Goal: Information Seeking & Learning: Learn about a topic

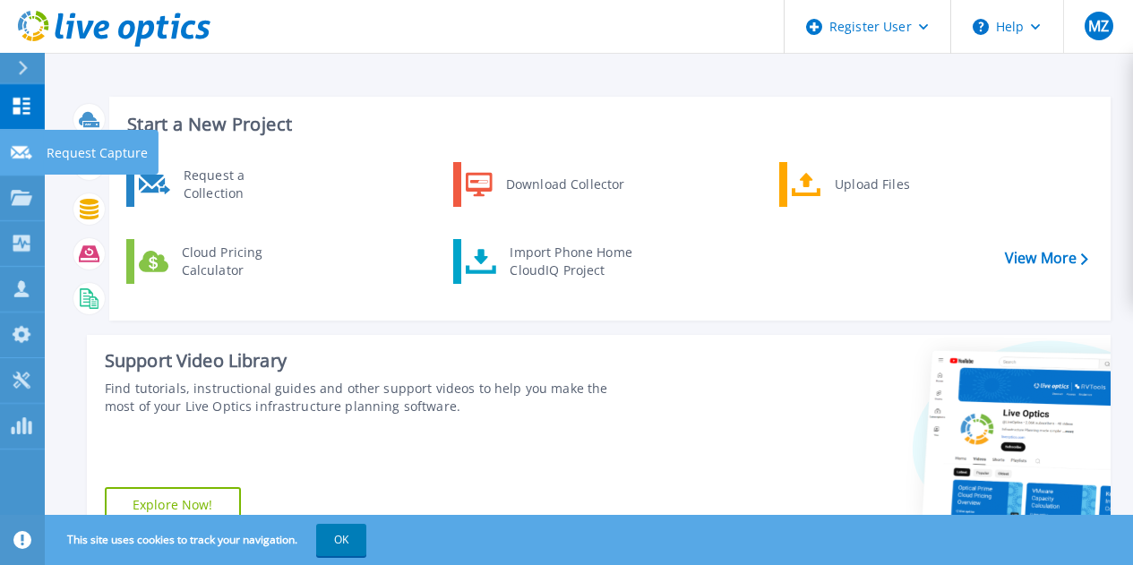
click at [19, 155] on icon at bounding box center [21, 152] width 21 height 13
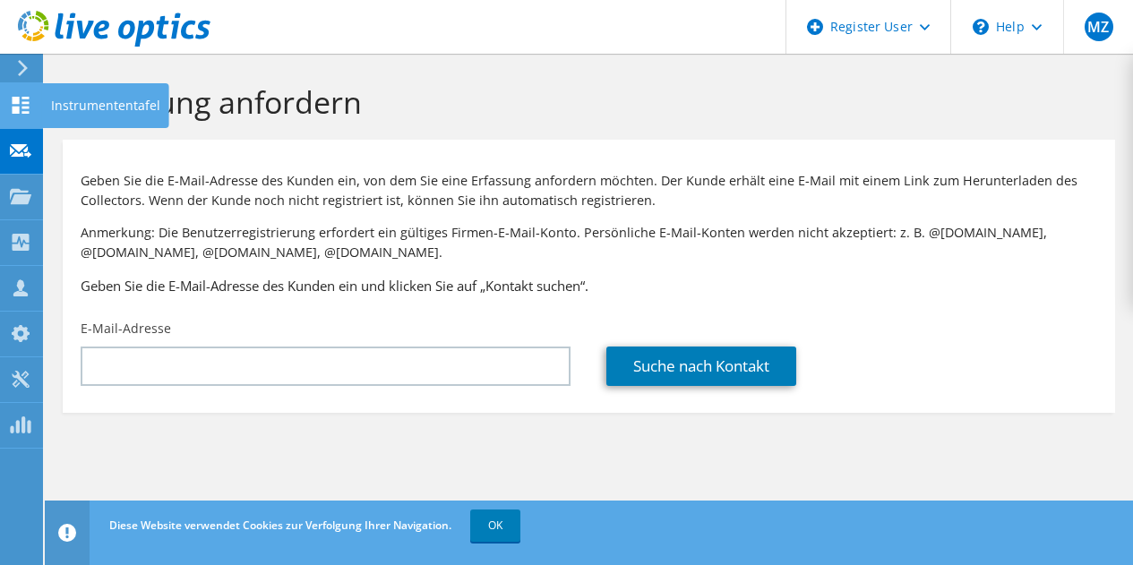
click at [19, 102] on use at bounding box center [21, 105] width 17 height 17
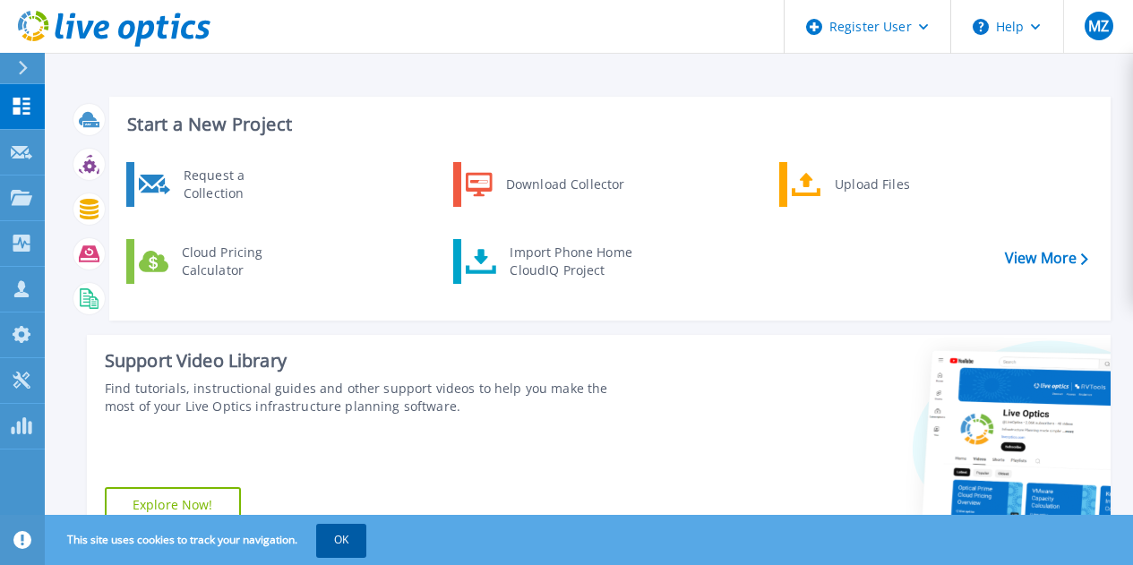
click at [353, 538] on button "OK" at bounding box center [341, 540] width 50 height 32
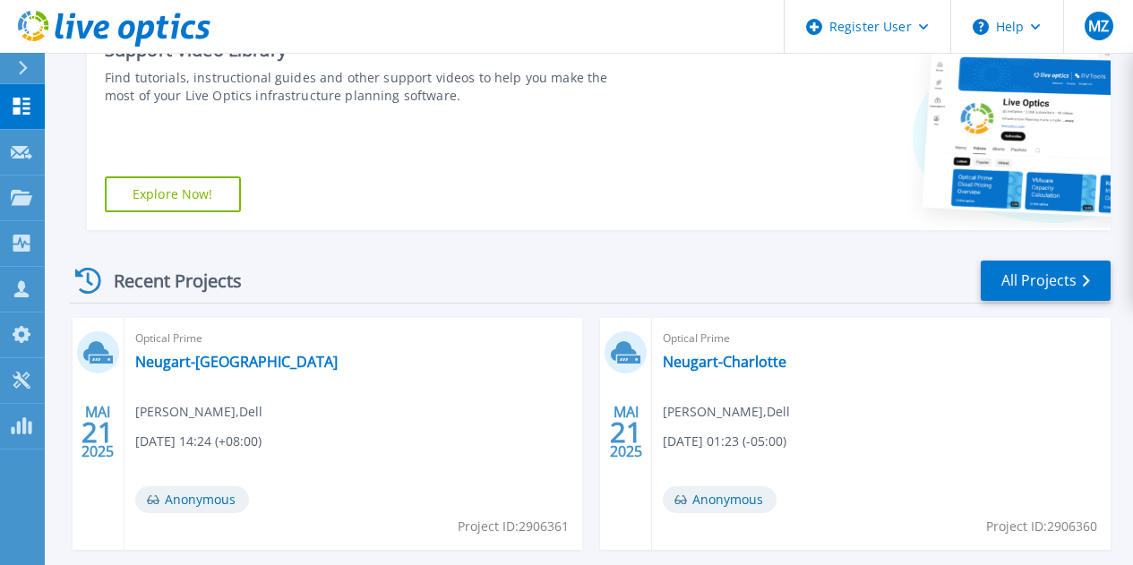
scroll to position [358, 0]
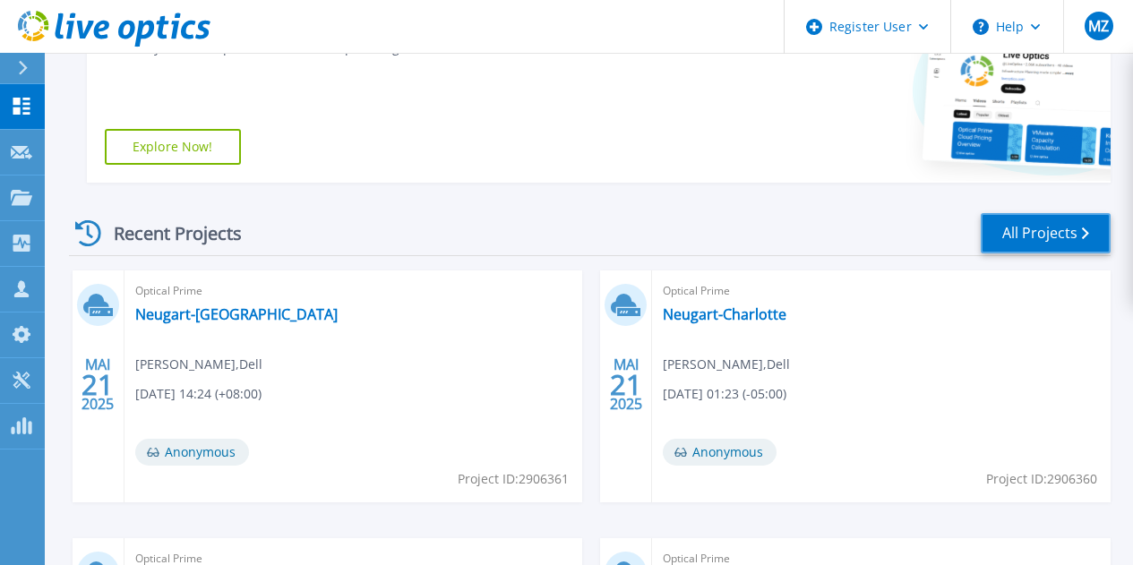
click at [1081, 230] on link "All Projects" at bounding box center [1046, 233] width 130 height 40
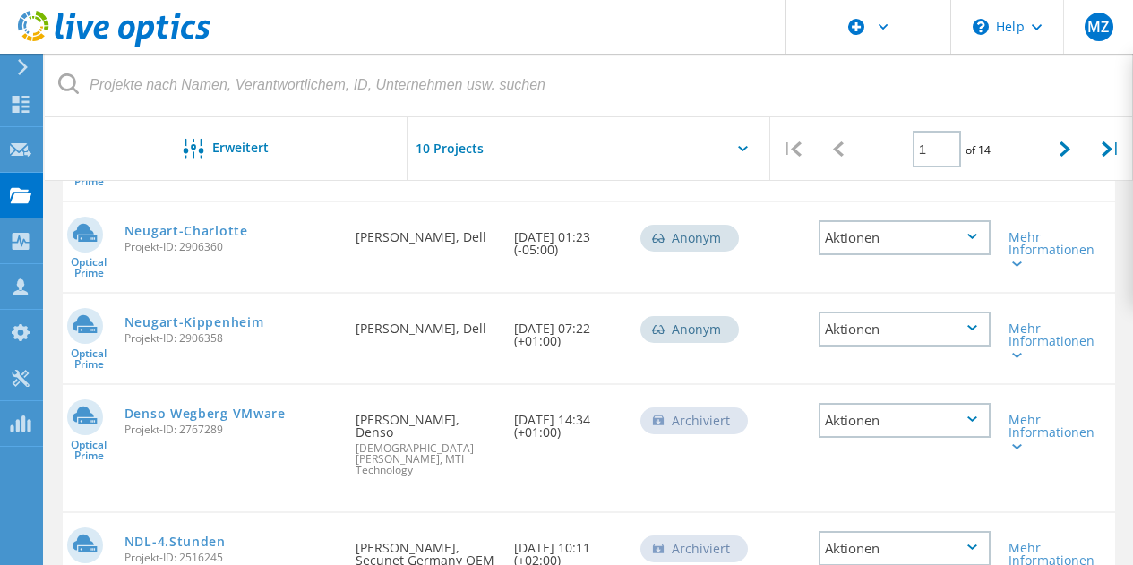
scroll to position [220, 0]
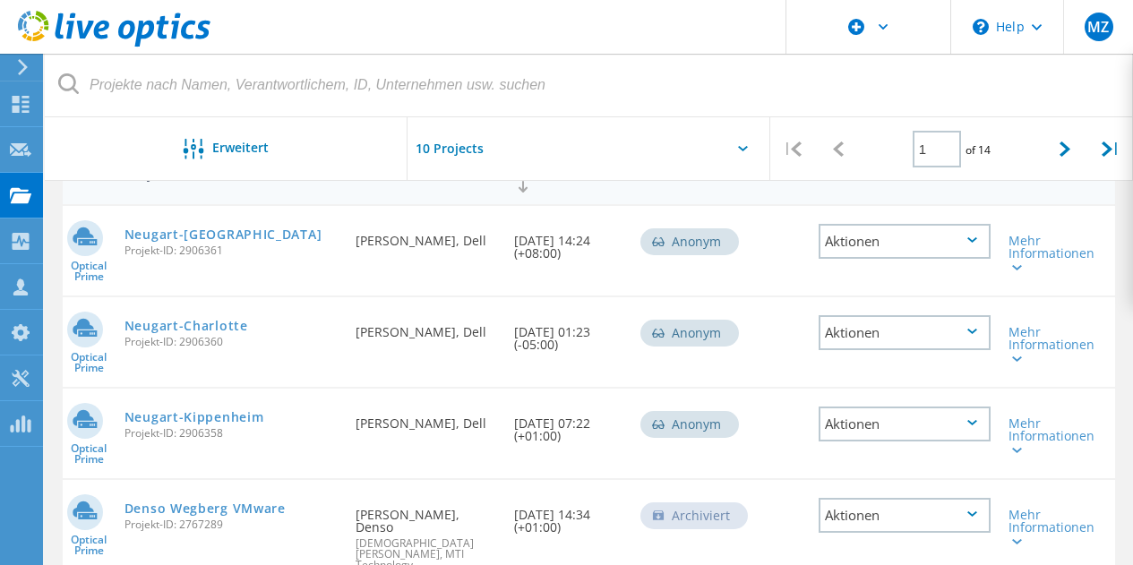
click at [750, 142] on div at bounding box center [588, 153] width 363 height 73
click at [743, 150] on icon at bounding box center [743, 148] width 10 height 5
click at [1064, 156] on icon at bounding box center [1064, 148] width 11 height 15
type input "2"
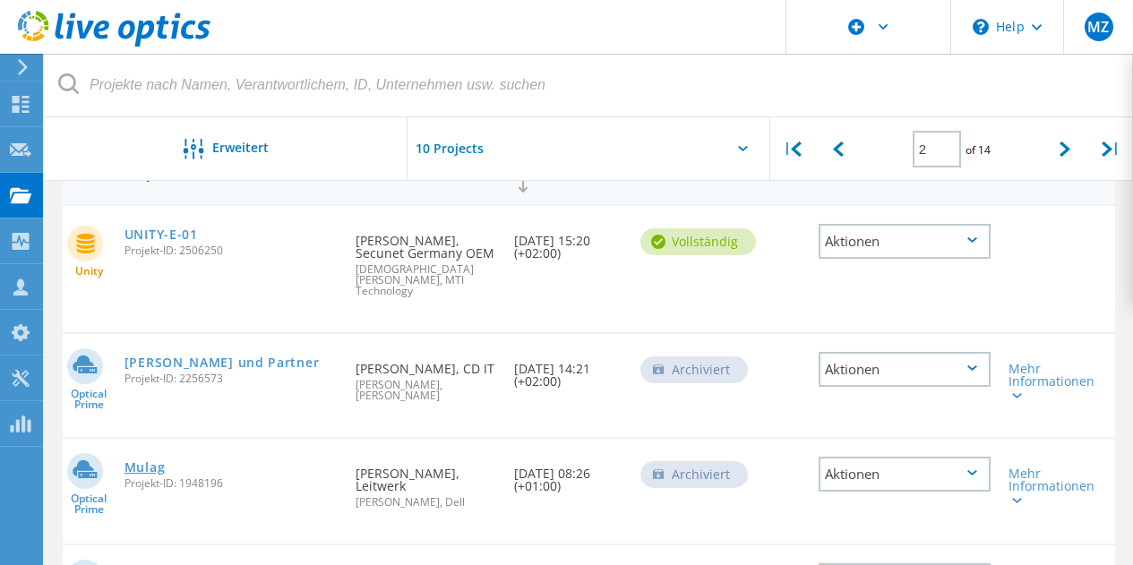
click at [138, 461] on link "Mulag" at bounding box center [144, 467] width 41 height 13
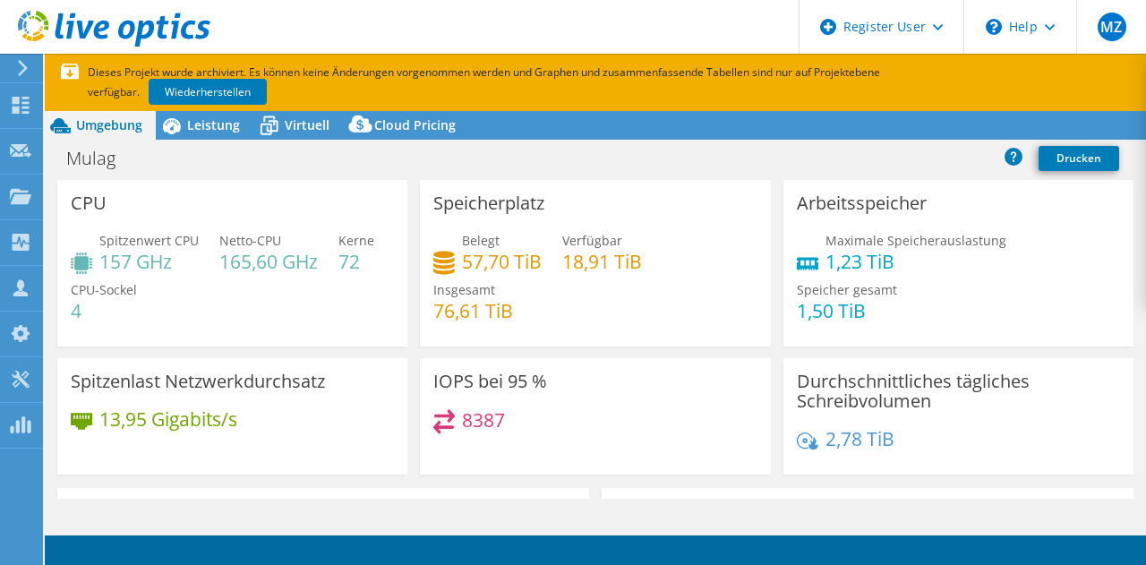
select select "USD"
select select "EUFrankfurt"
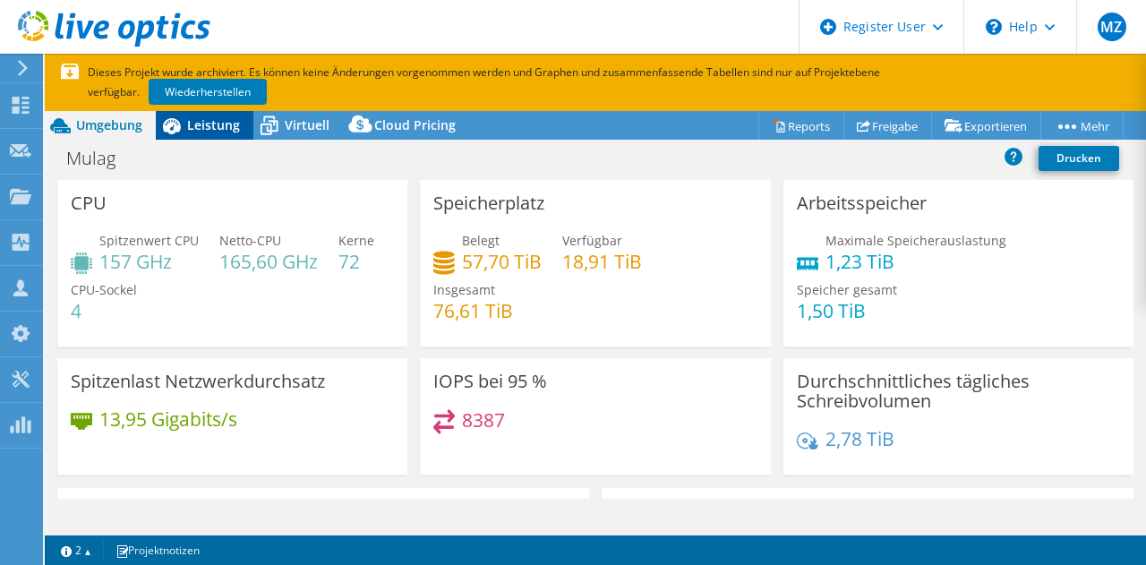
click at [200, 123] on span "Leistung" at bounding box center [213, 124] width 53 height 17
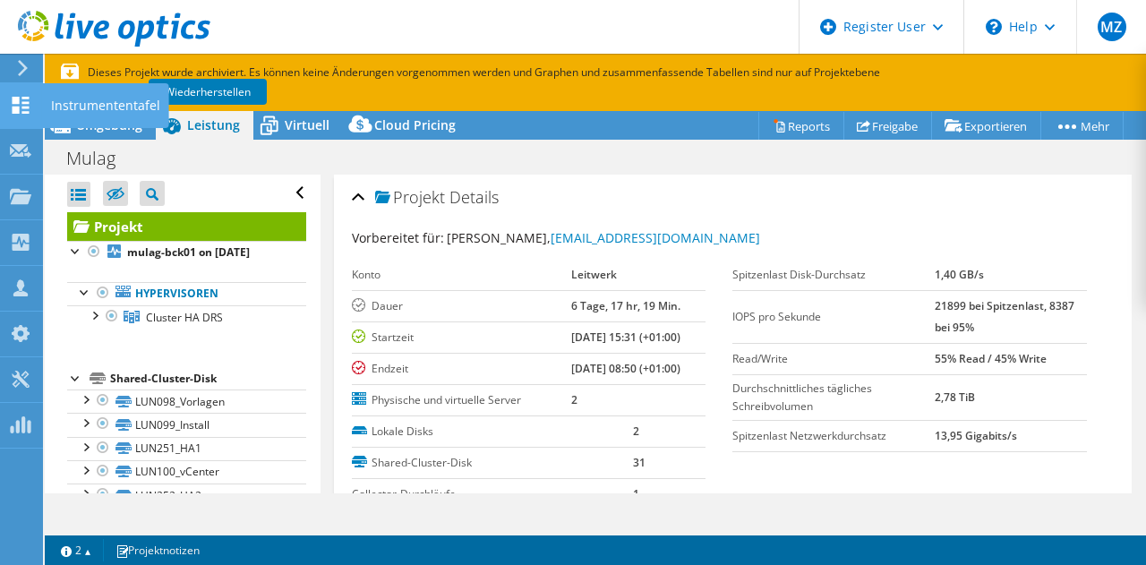
click at [107, 102] on div "Instrumententafel" at bounding box center [105, 105] width 127 height 45
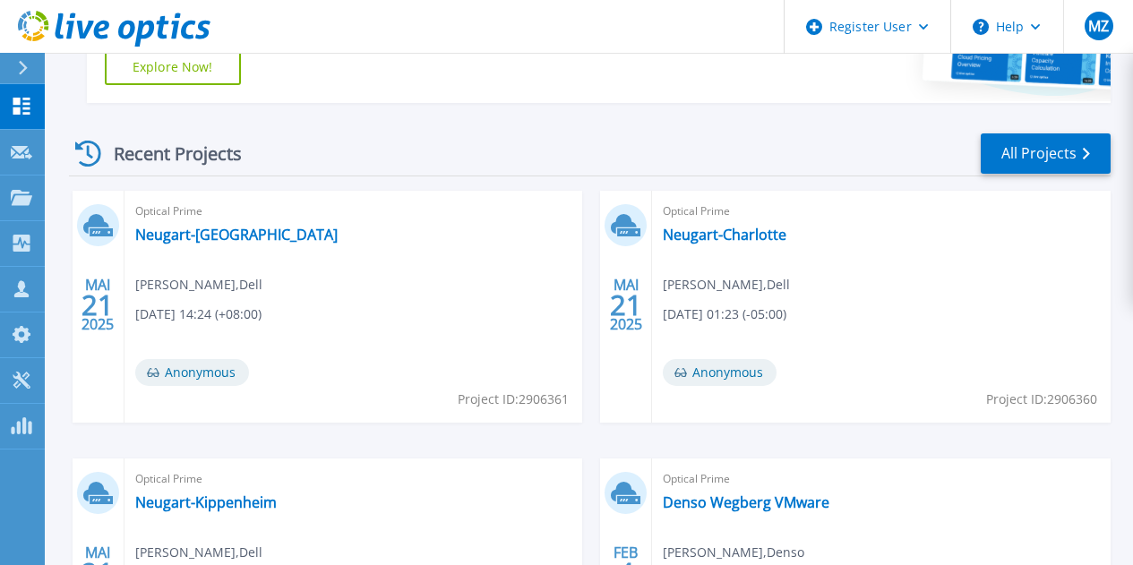
scroll to position [437, 0]
click at [1067, 149] on link "All Projects" at bounding box center [1046, 154] width 130 height 40
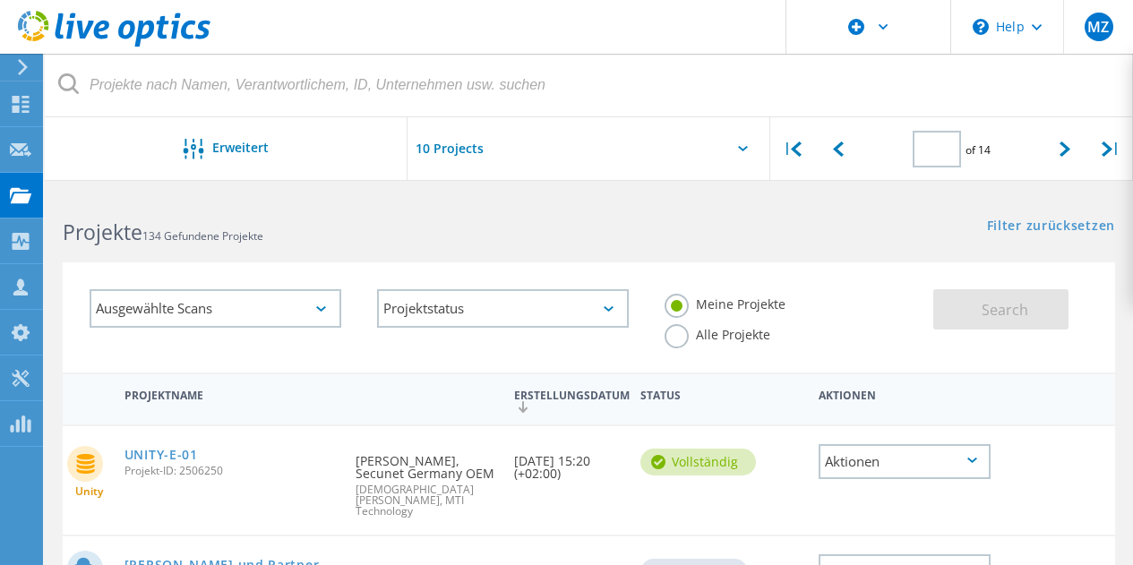
type input "2"
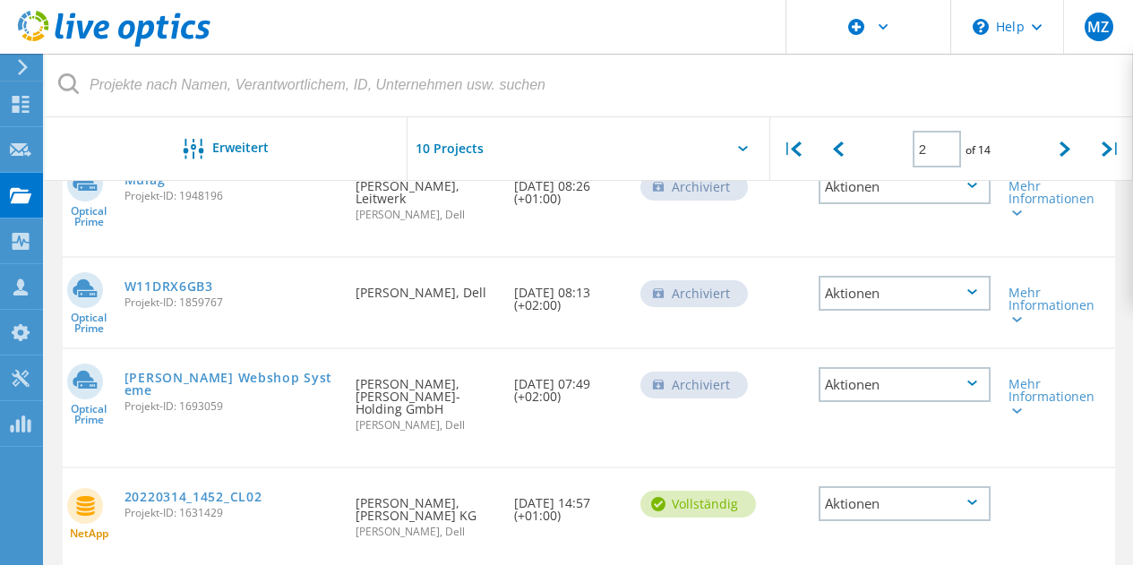
scroll to position [537, 0]
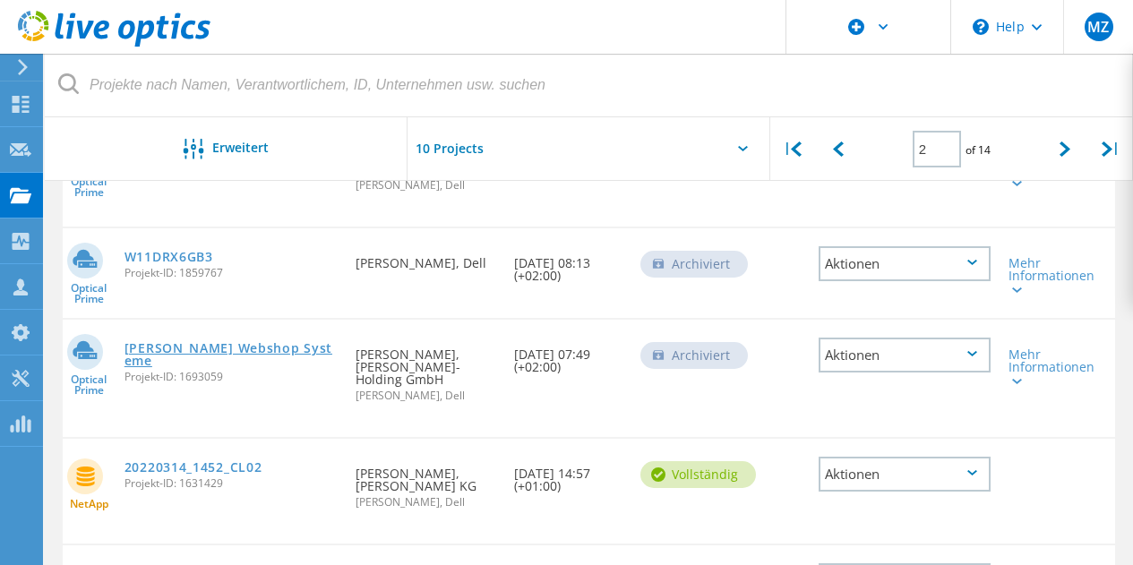
click at [198, 342] on link "Haefele Webshop Systeme" at bounding box center [231, 354] width 214 height 25
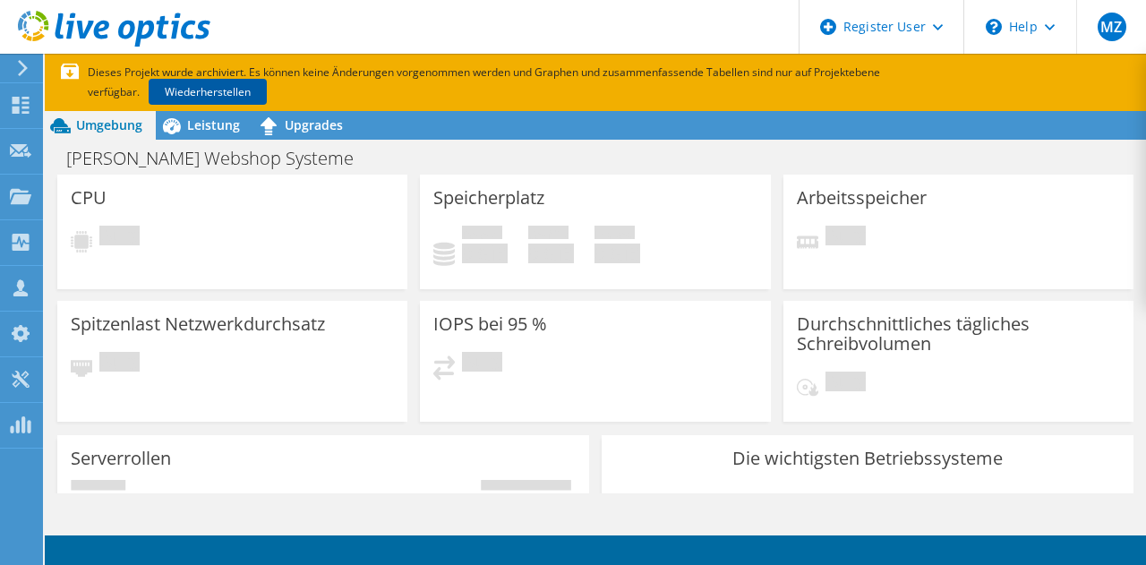
click at [208, 86] on link "Wiederherstellen" at bounding box center [208, 92] width 118 height 26
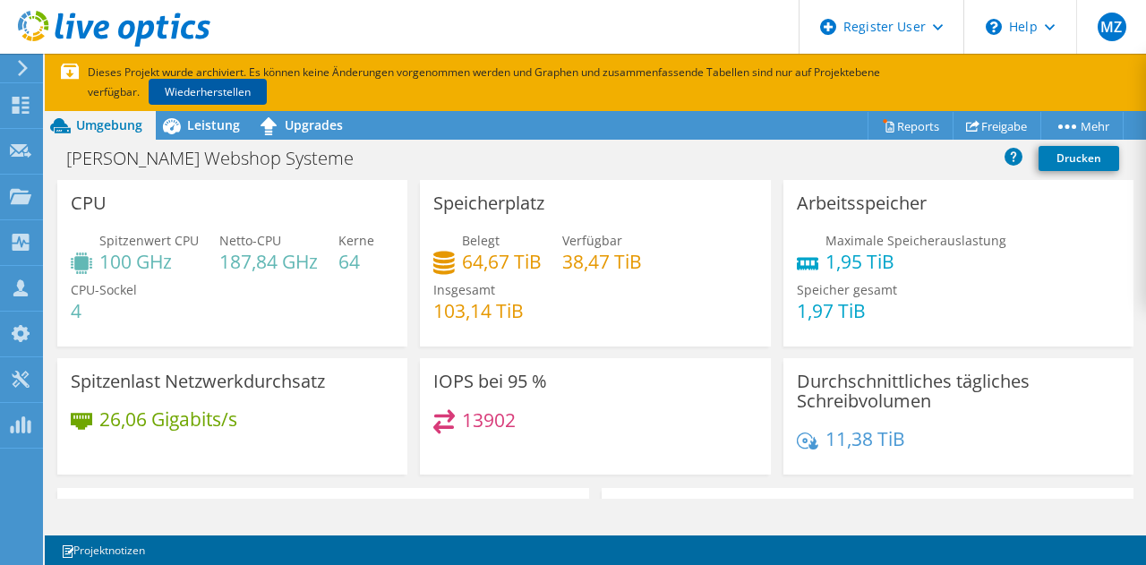
click at [248, 90] on link "Wiederherstellen" at bounding box center [208, 92] width 118 height 26
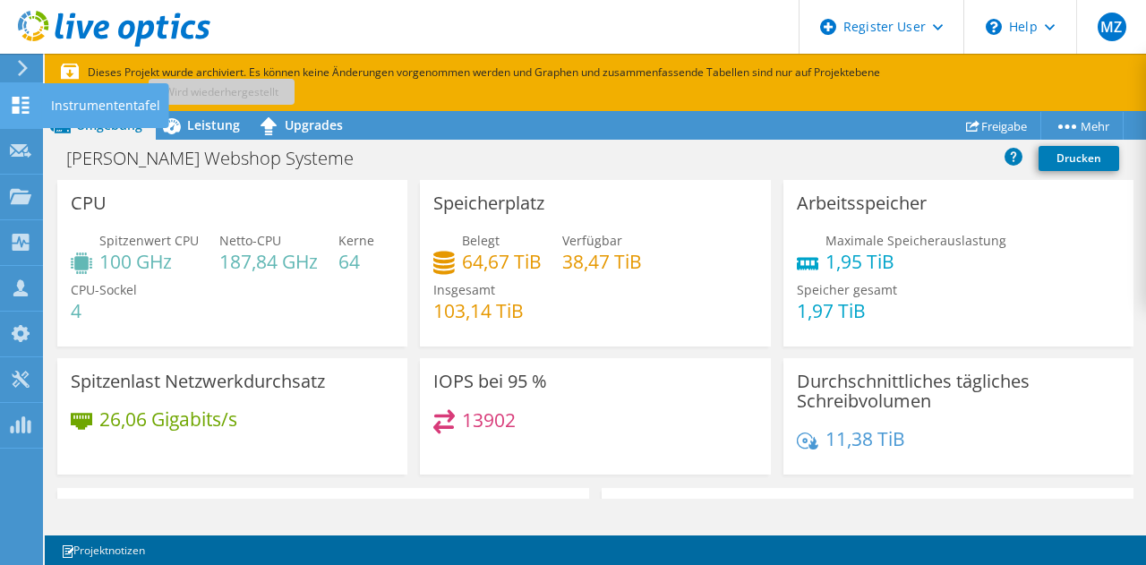
click at [105, 101] on div "Instrumententafel" at bounding box center [105, 105] width 127 height 45
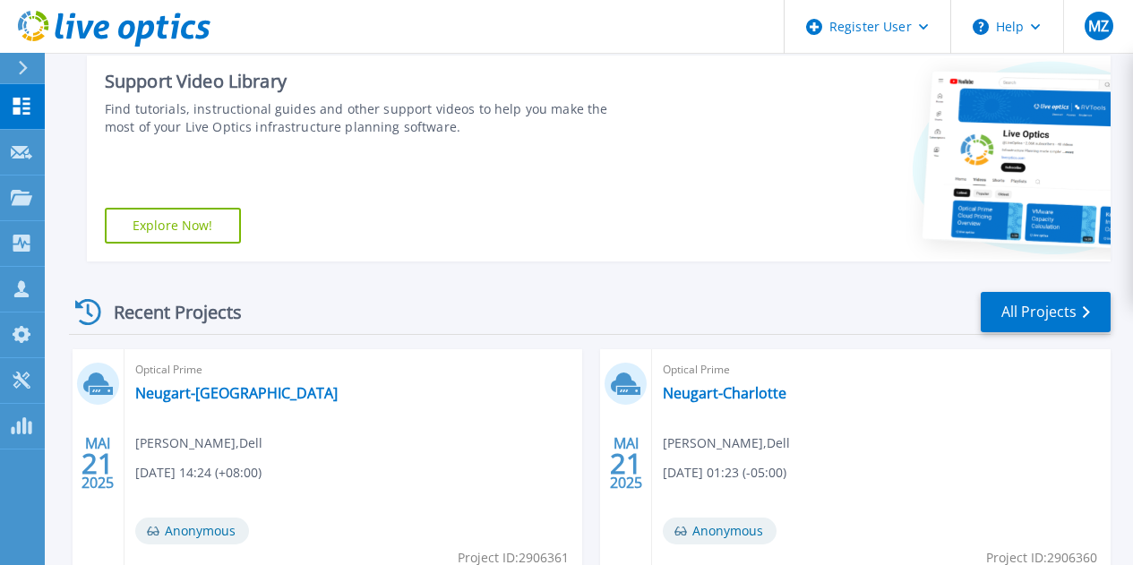
scroll to position [296, 0]
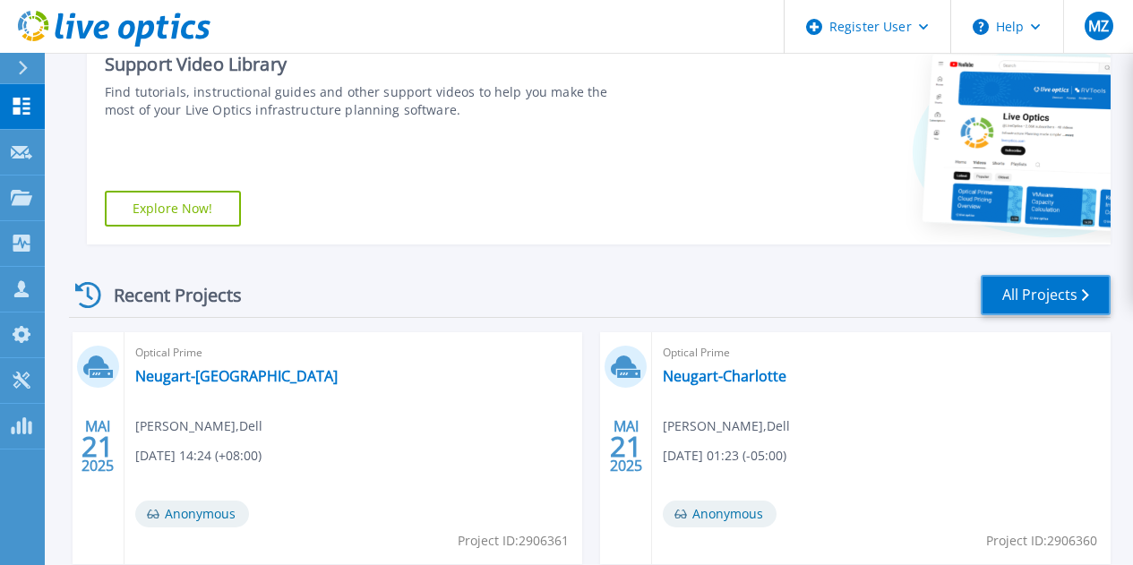
click at [1024, 291] on link "All Projects" at bounding box center [1046, 295] width 130 height 40
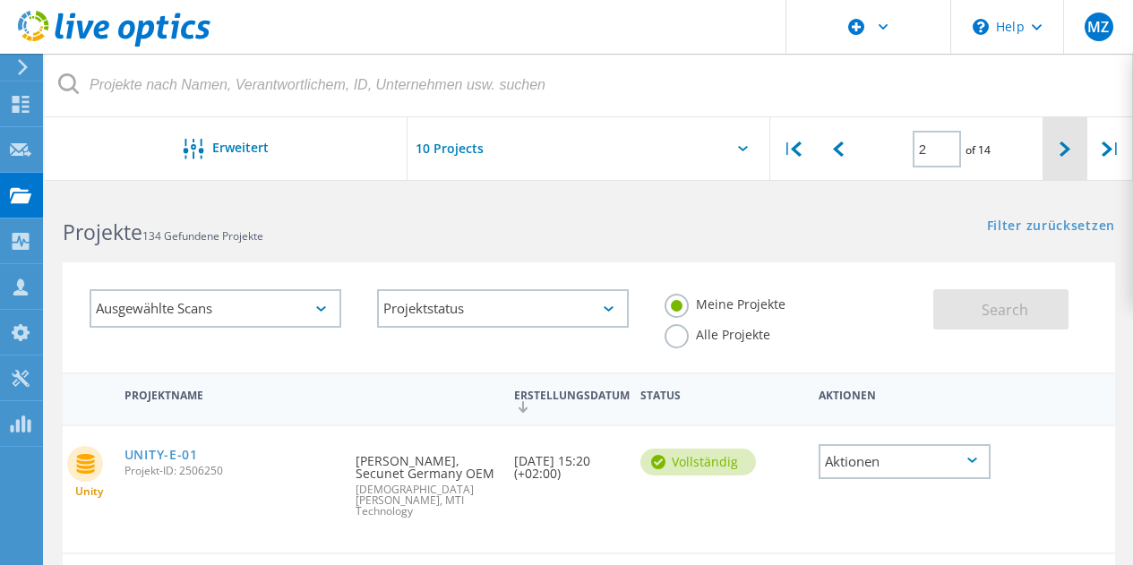
click at [1064, 145] on icon at bounding box center [1064, 148] width 11 height 15
type input "3"
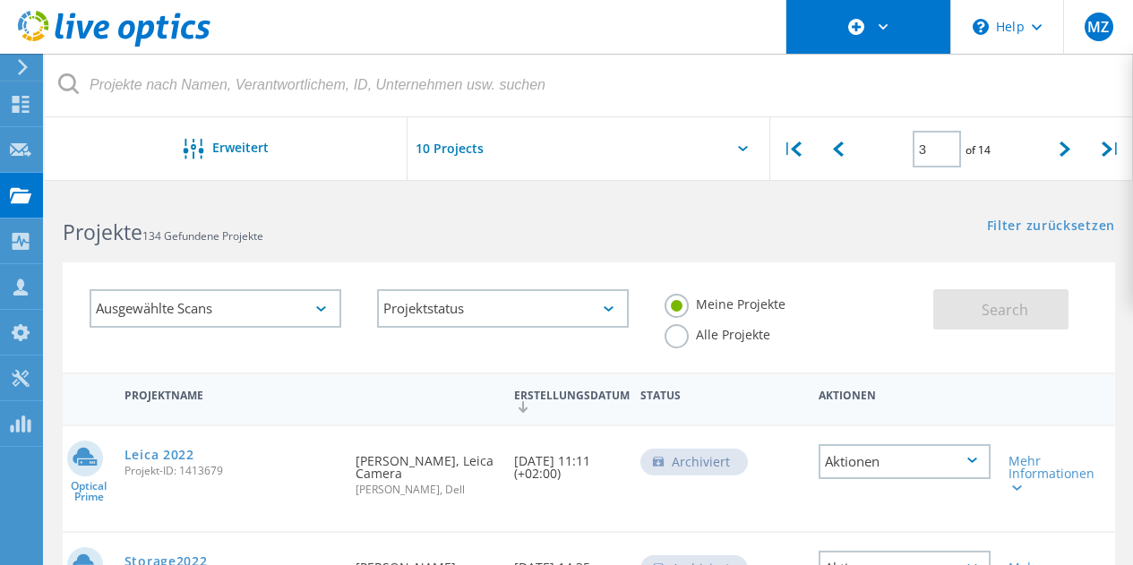
click at [883, 27] on icon at bounding box center [883, 27] width 10 height 6
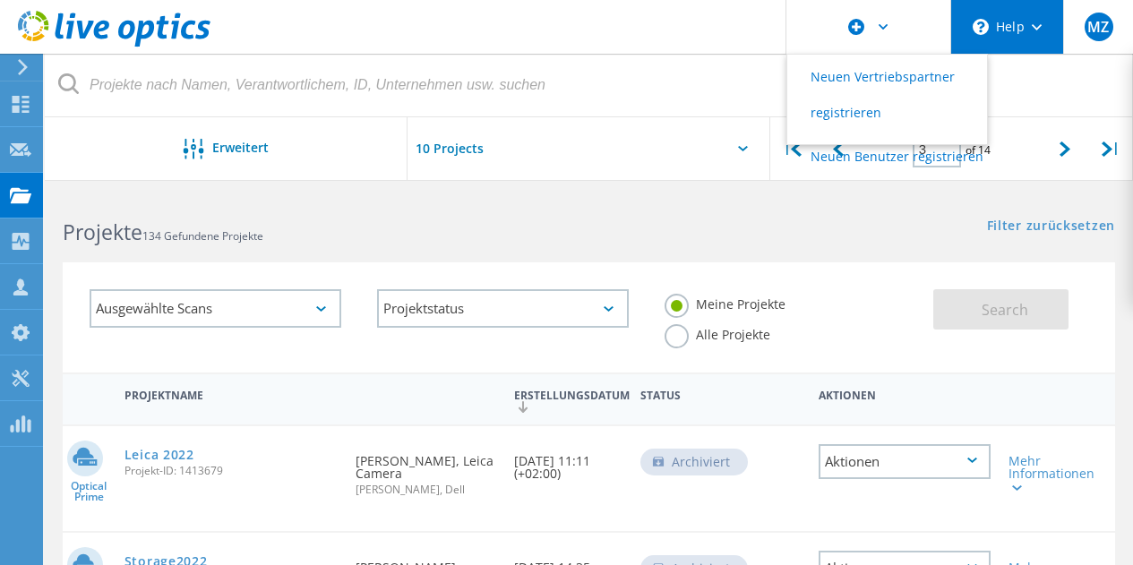
click at [1030, 18] on div "\n Help" at bounding box center [1006, 27] width 113 height 54
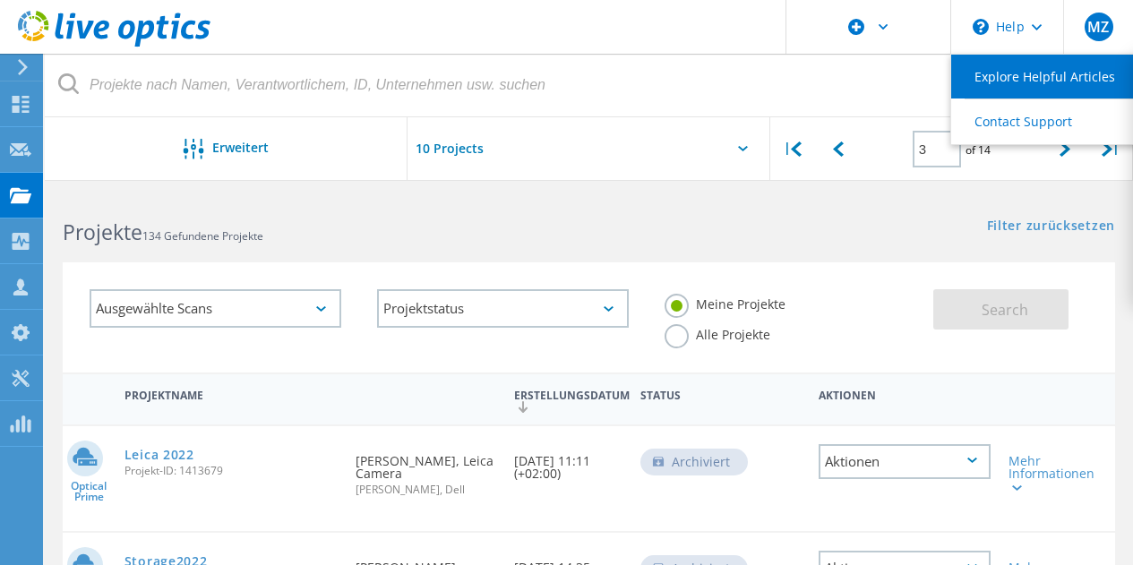
click at [1009, 82] on link "Explore Helpful Articles" at bounding box center [1051, 77] width 200 height 44
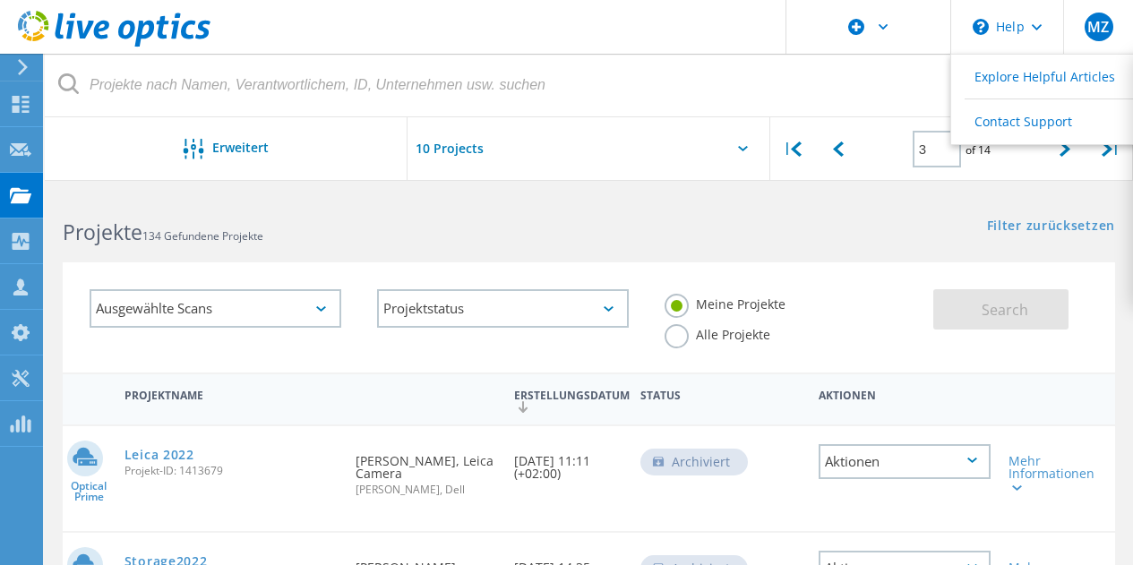
scroll to position [269, 0]
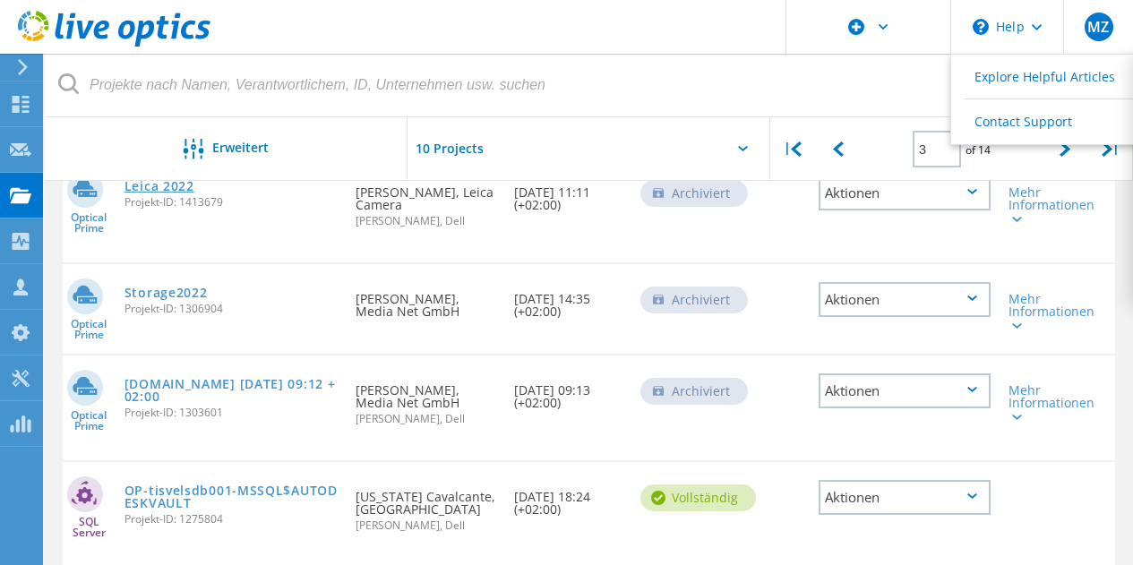
click at [155, 184] on link "Leica 2022" at bounding box center [159, 186] width 70 height 13
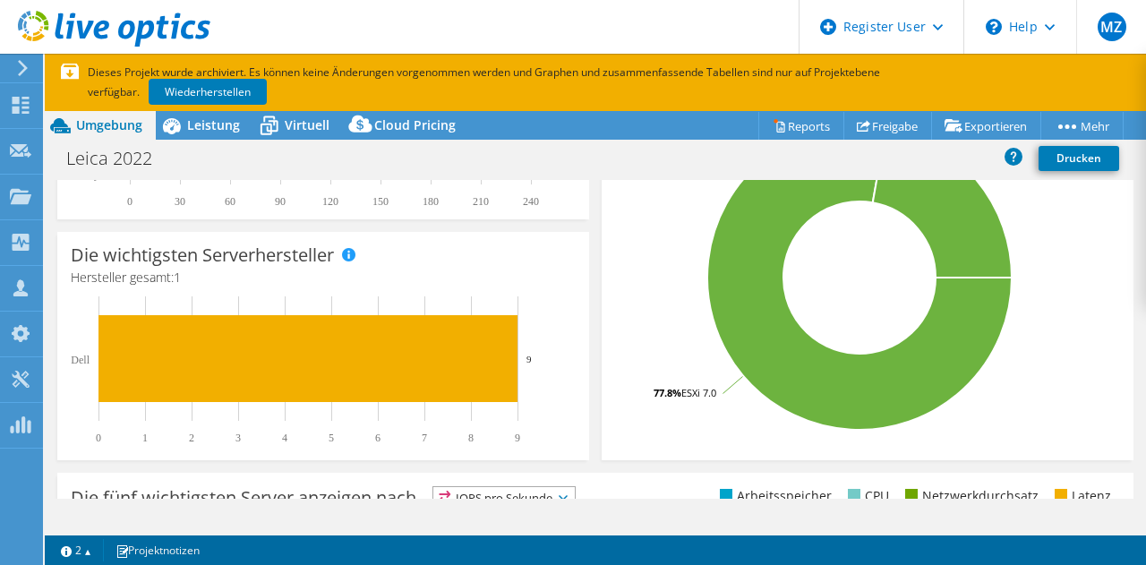
scroll to position [440, 0]
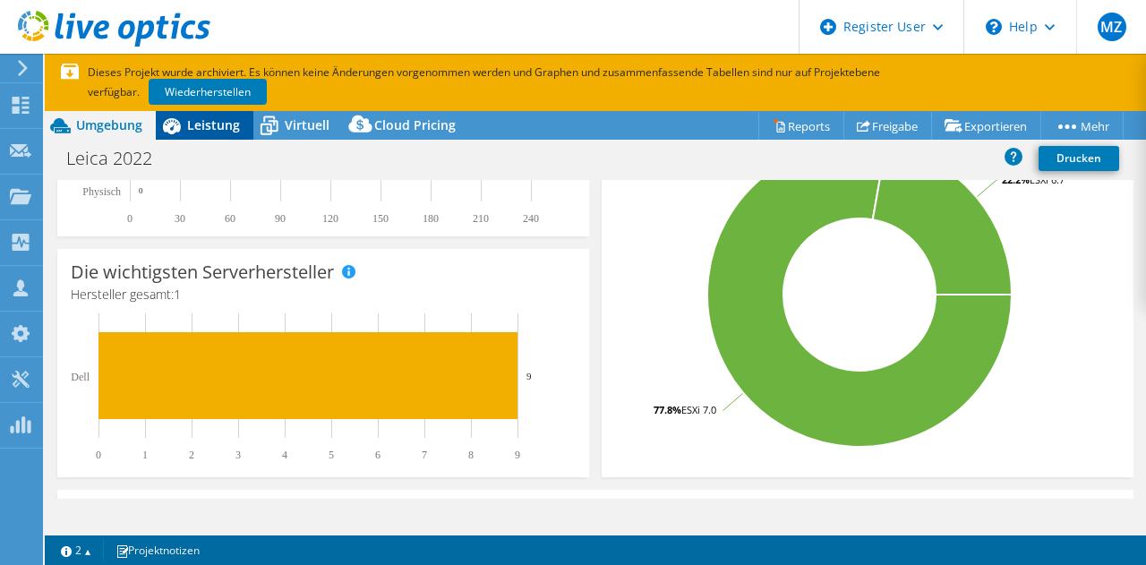
click at [214, 117] on span "Leistung" at bounding box center [213, 124] width 53 height 17
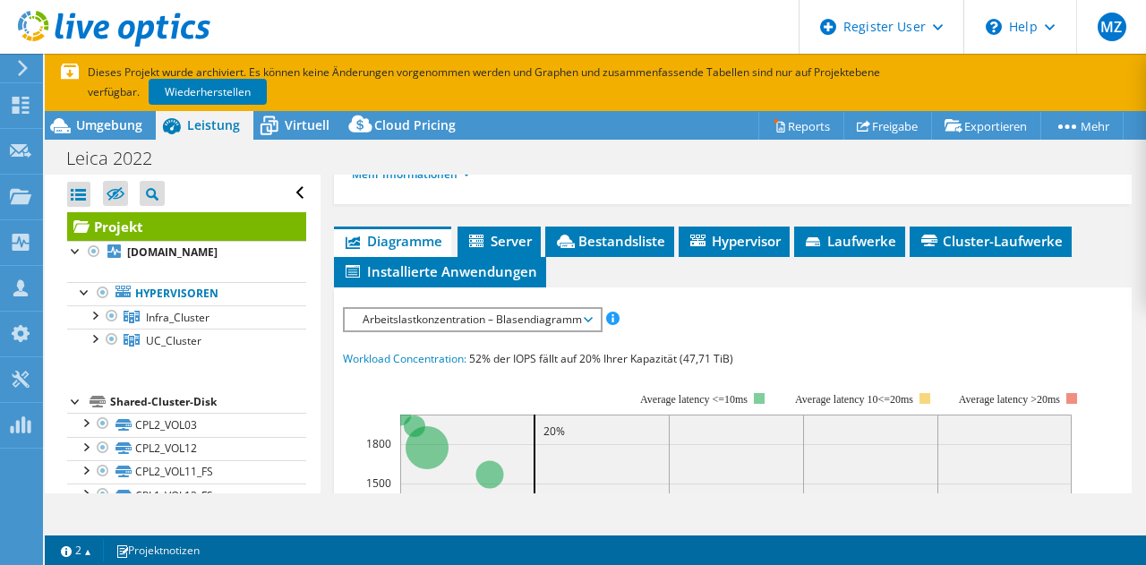
scroll to position [448, 0]
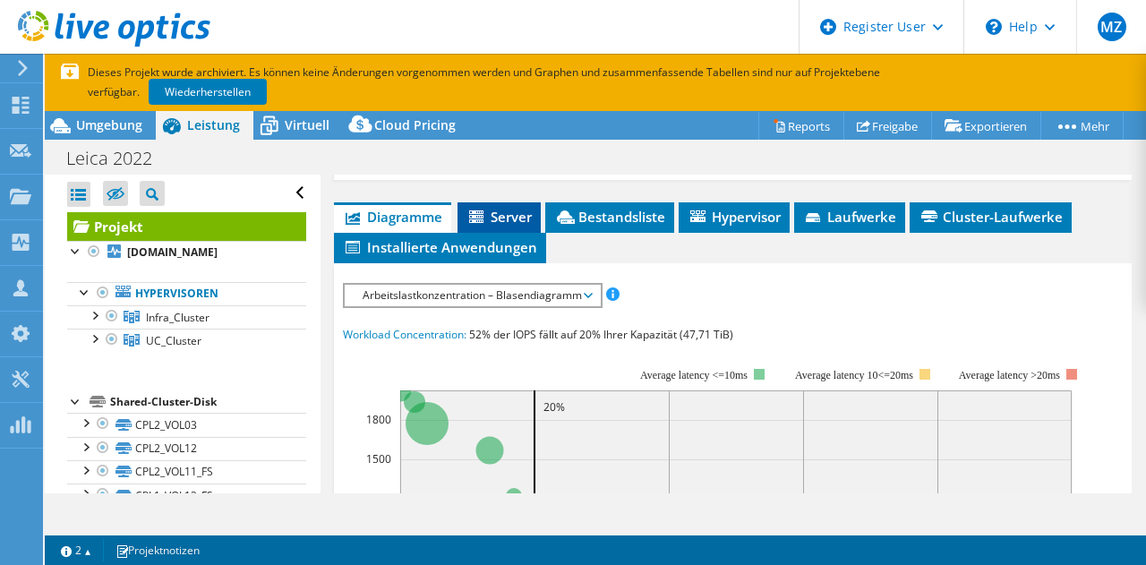
click at [485, 215] on icon at bounding box center [478, 217] width 18 height 15
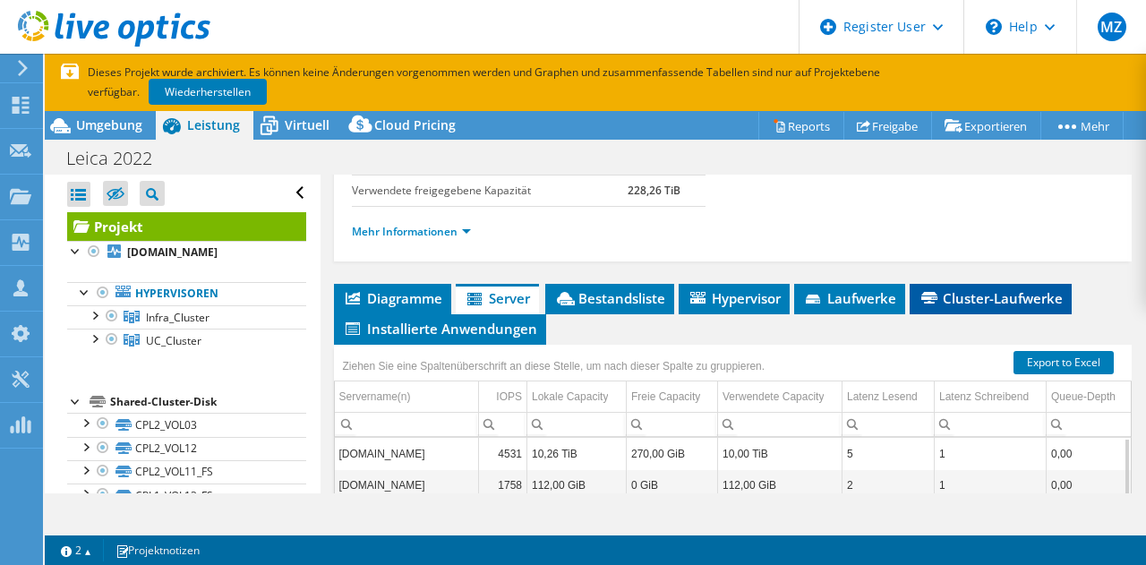
scroll to position [366, 0]
click at [94, 323] on div at bounding box center [94, 314] width 18 height 18
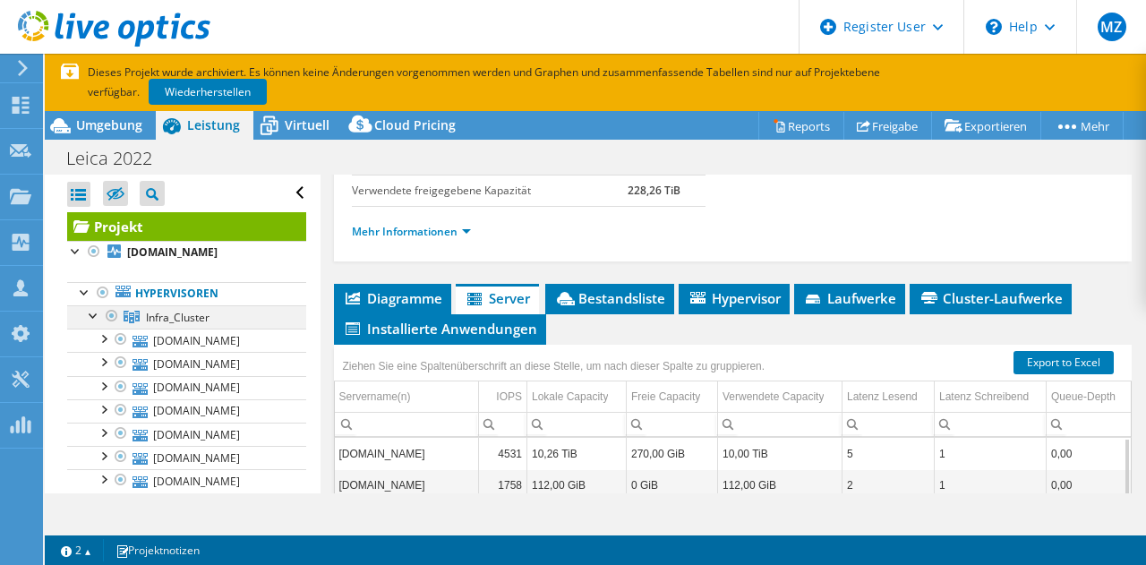
click at [94, 323] on div at bounding box center [94, 314] width 18 height 18
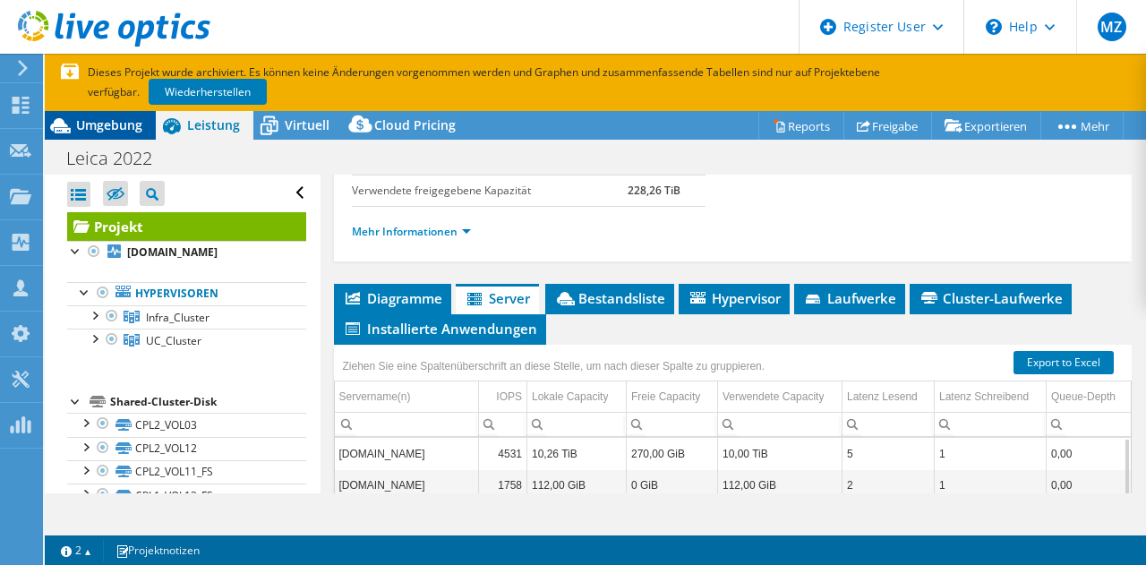
click at [98, 121] on span "Umgebung" at bounding box center [109, 124] width 66 height 17
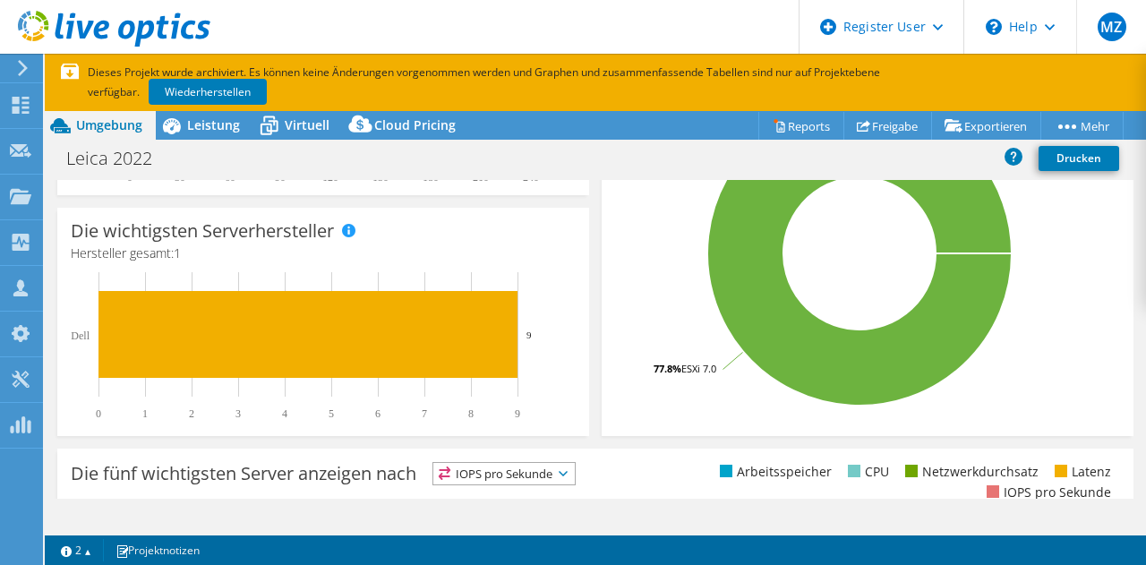
scroll to position [350, 0]
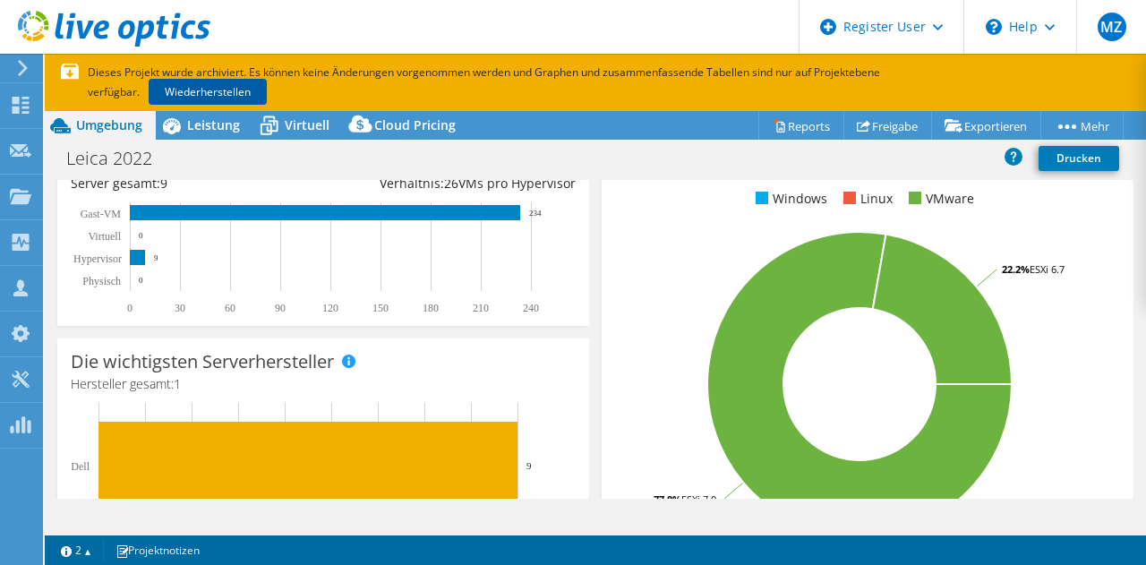
click at [210, 91] on link "Wiederherstellen" at bounding box center [208, 92] width 118 height 26
click at [793, 90] on p "Dieses Projekt wurde archiviert. Es können keine Änderungen vorgenommen werden …" at bounding box center [500, 82] width 878 height 39
click at [870, 86] on p "Dieses Projekt wurde archiviert. Es können keine Änderungen vorgenommen werden …" at bounding box center [500, 82] width 878 height 39
